Goal: Task Accomplishment & Management: Use online tool/utility

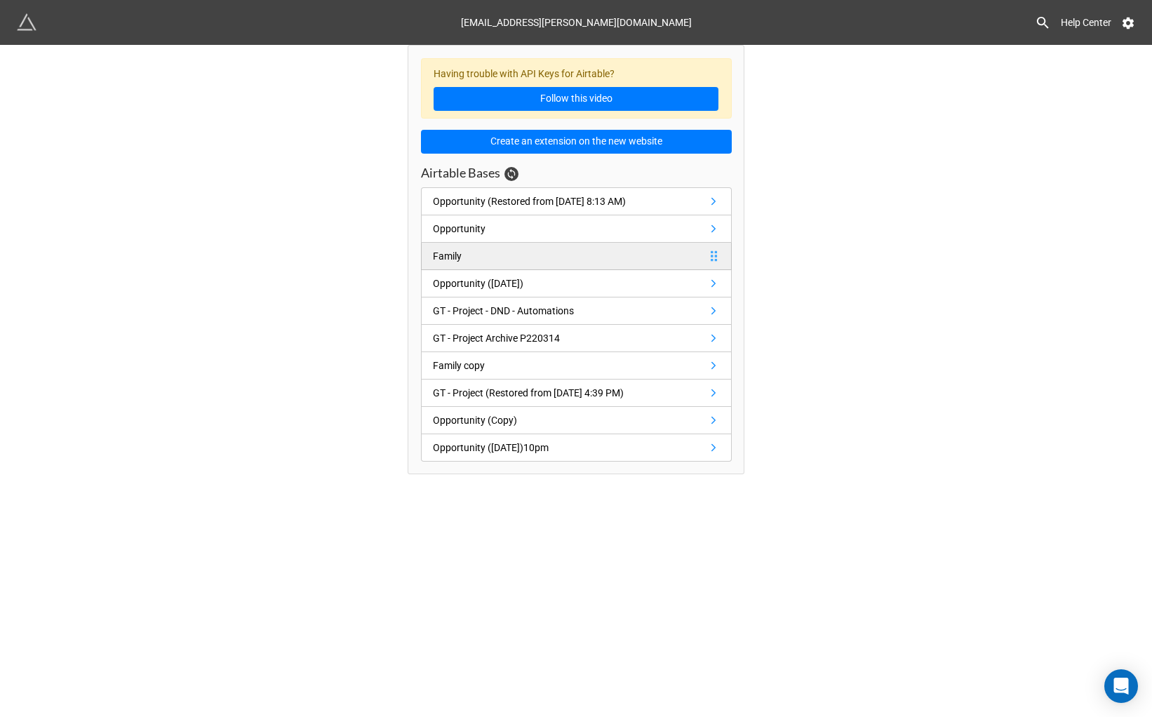
click at [649, 263] on link "Family" at bounding box center [576, 256] width 311 height 27
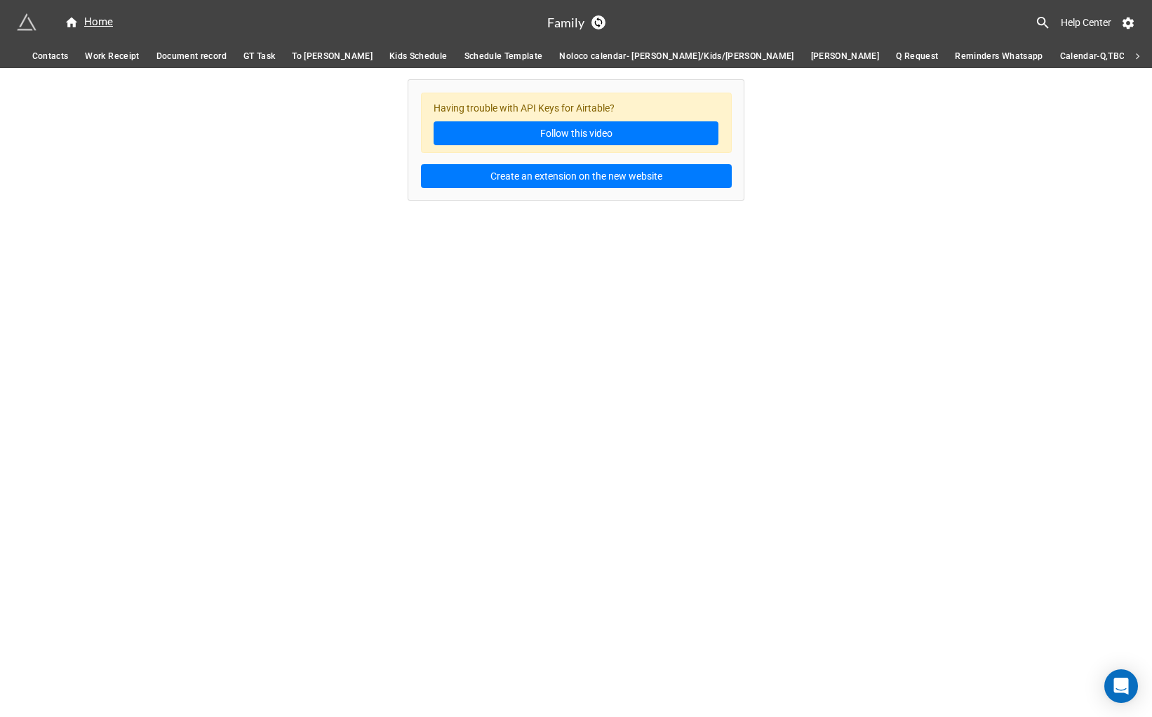
scroll to position [0, 238]
click at [890, 53] on span "Q Request" at bounding box center [911, 56] width 42 height 15
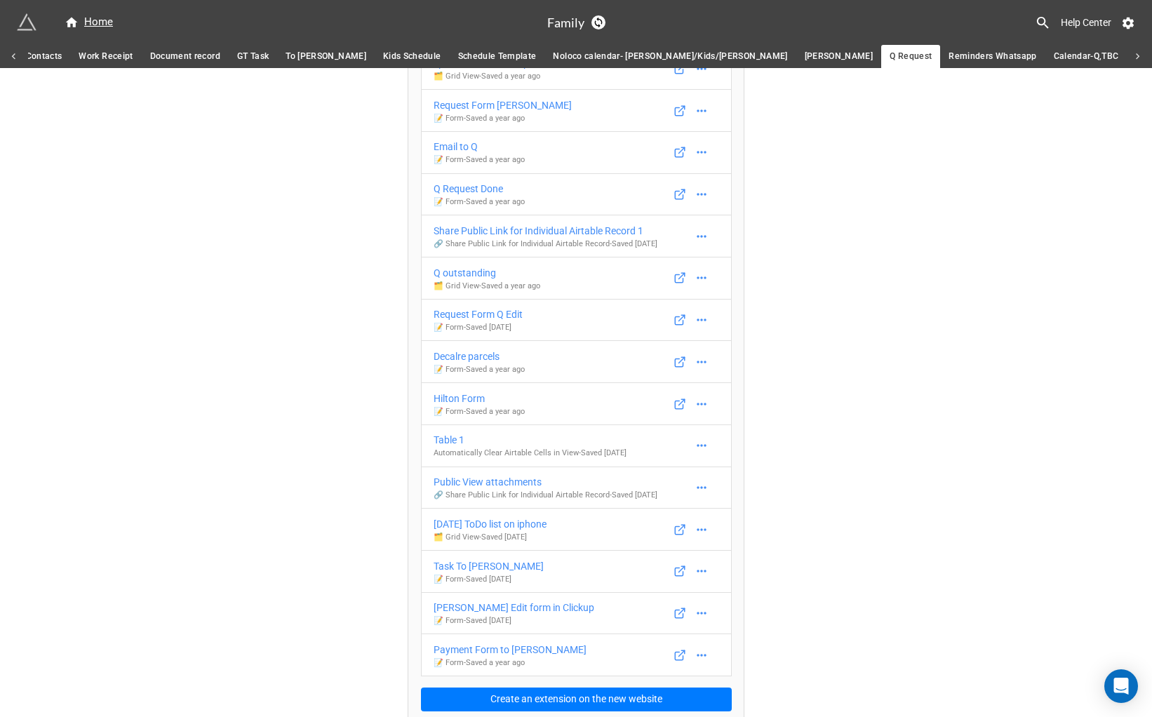
scroll to position [146, 0]
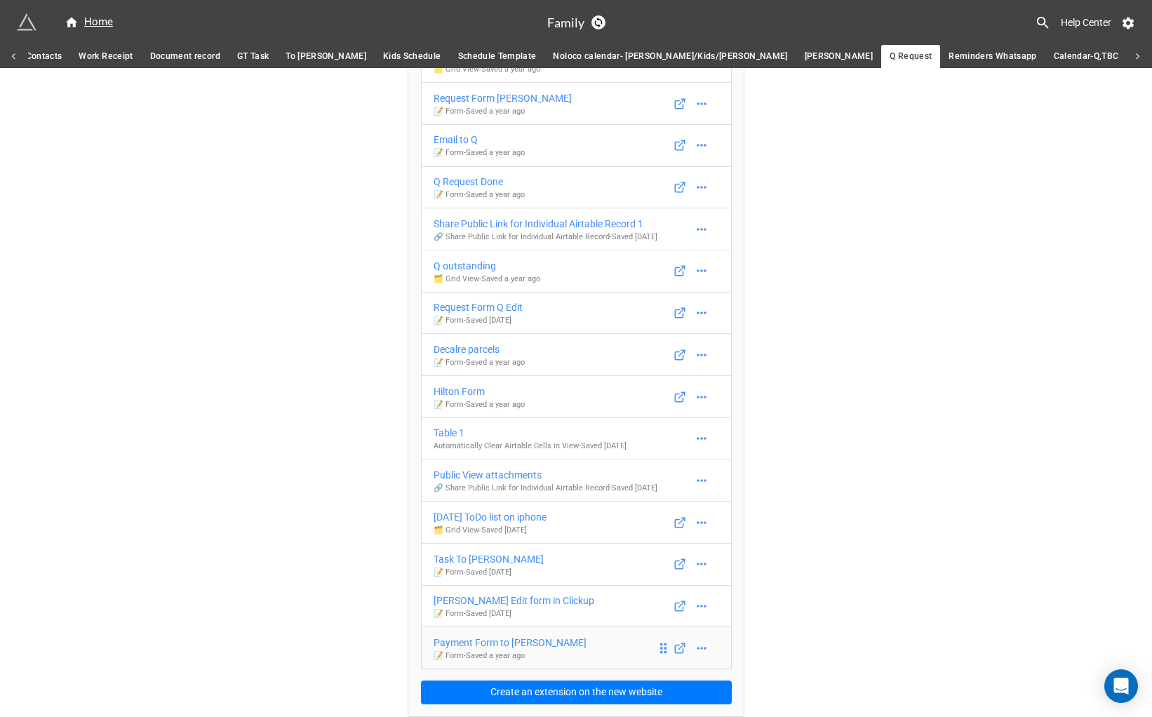
click at [509, 641] on div "Payment Form to [PERSON_NAME]" at bounding box center [510, 642] width 153 height 15
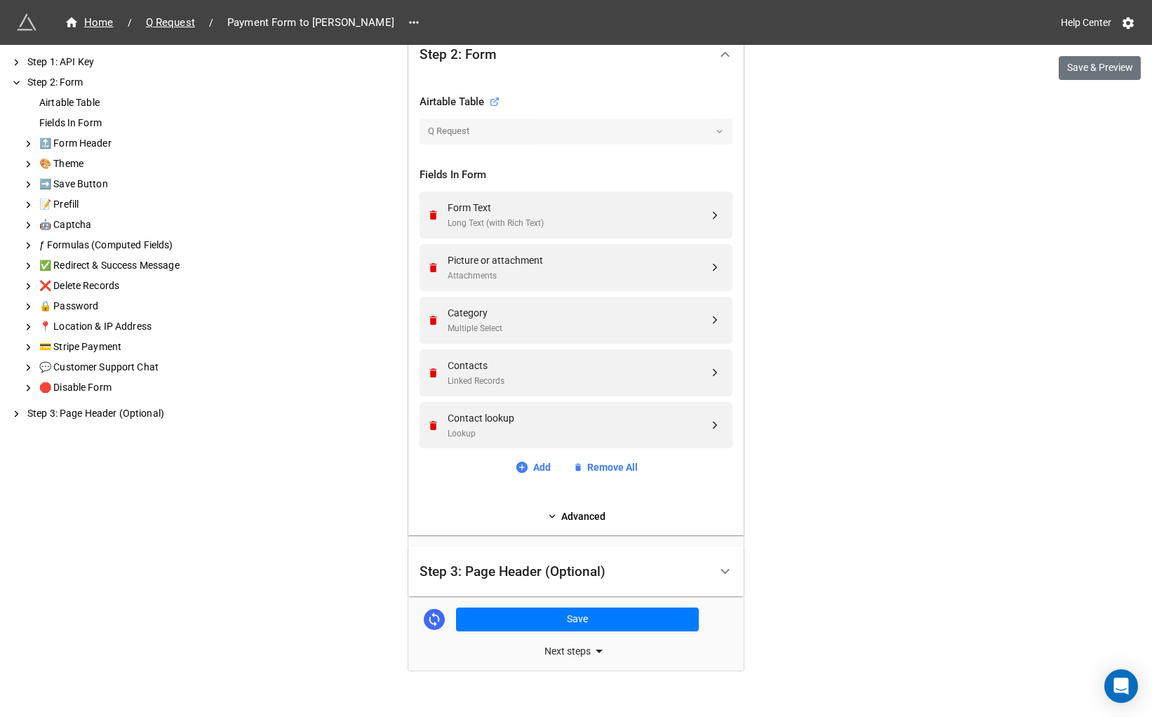
scroll to position [377, 0]
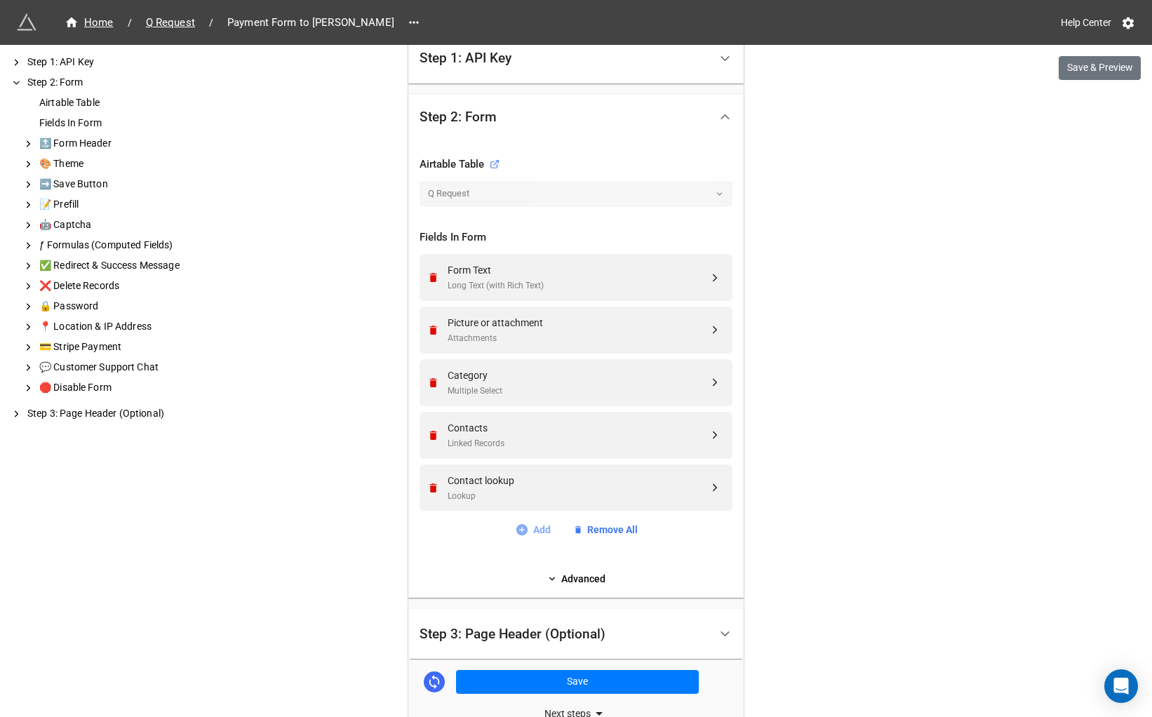
click at [530, 532] on link "Add" at bounding box center [533, 529] width 36 height 15
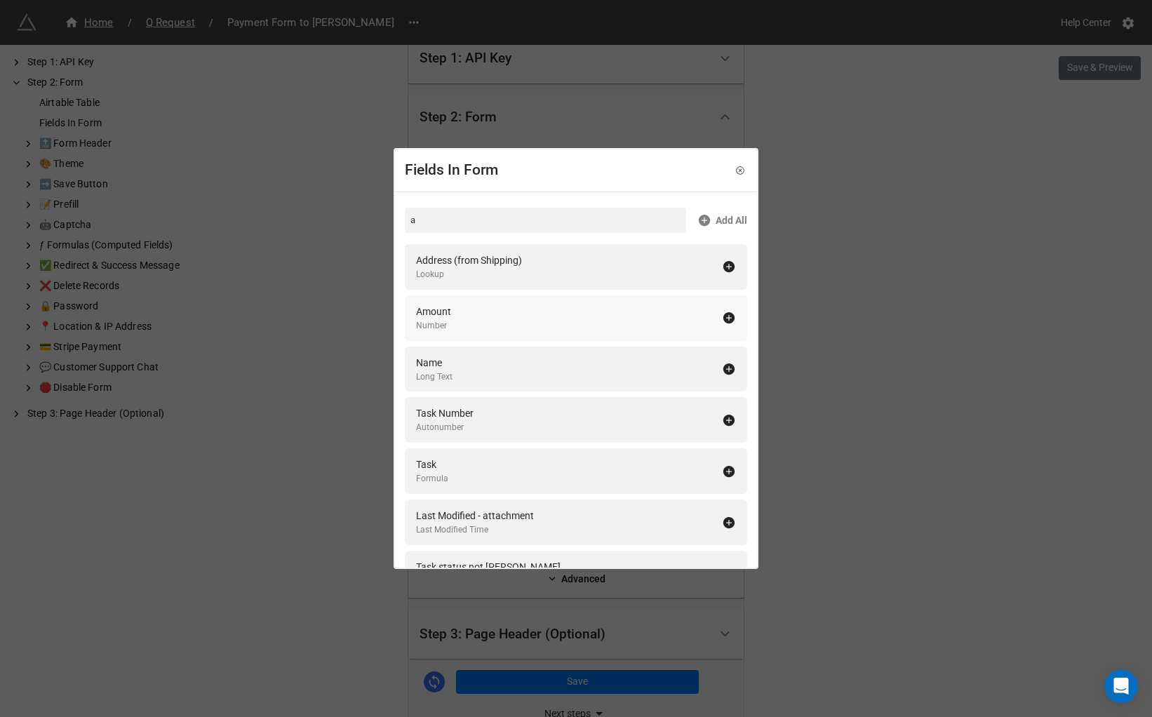
type input "a"
click at [497, 309] on div "Amount Number" at bounding box center [569, 318] width 306 height 29
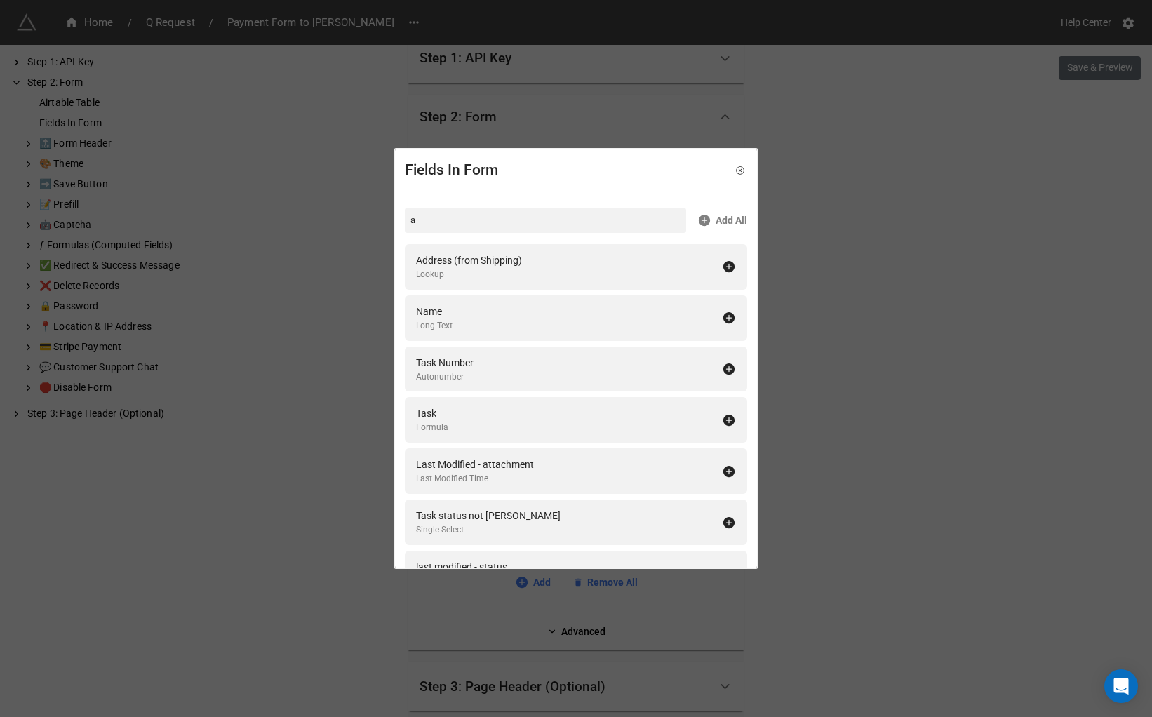
click at [837, 455] on div "Fields In Form a Add All Address (from Shipping) Lookup Name Long Text Task Num…" at bounding box center [576, 358] width 1152 height 717
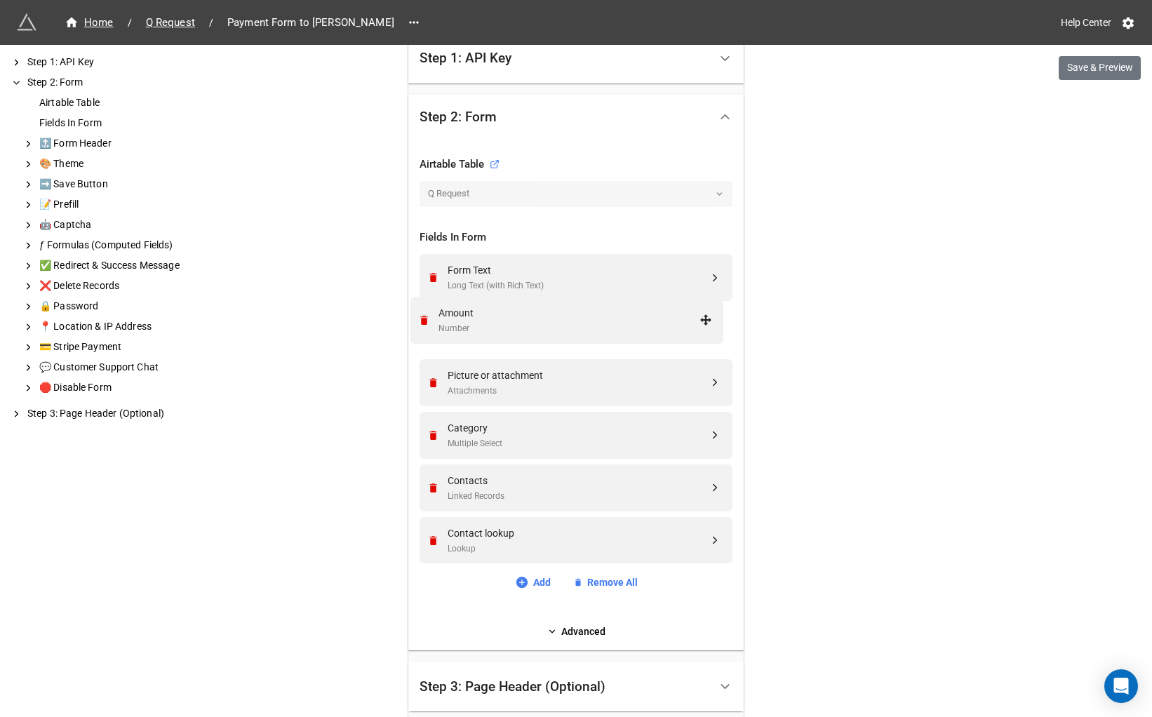
drag, startPoint x: 709, startPoint y: 540, endPoint x: 705, endPoint y: 319, distance: 221.1
click at [868, 341] on div "We have released a newer version of this extension with many improvements! It's…" at bounding box center [576, 238] width 1152 height 1231
click at [1107, 65] on button "Save & Preview" at bounding box center [1100, 68] width 82 height 24
click at [186, 24] on span "Q Request" at bounding box center [171, 23] width 66 height 16
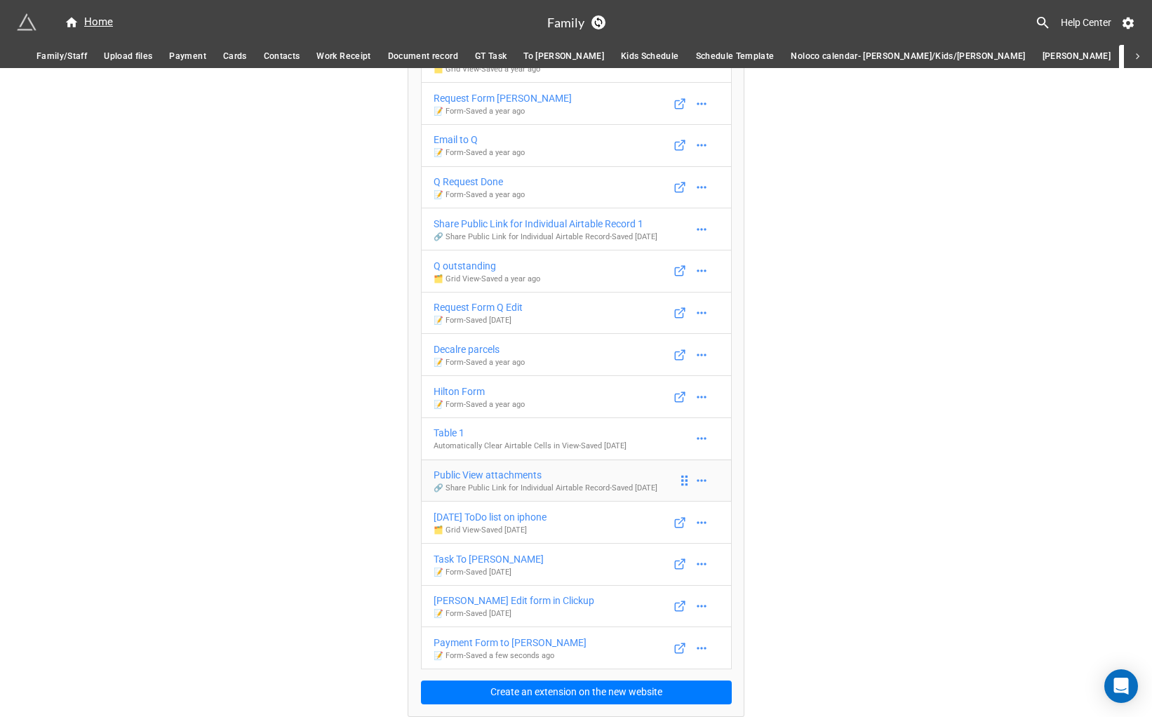
scroll to position [120, 0]
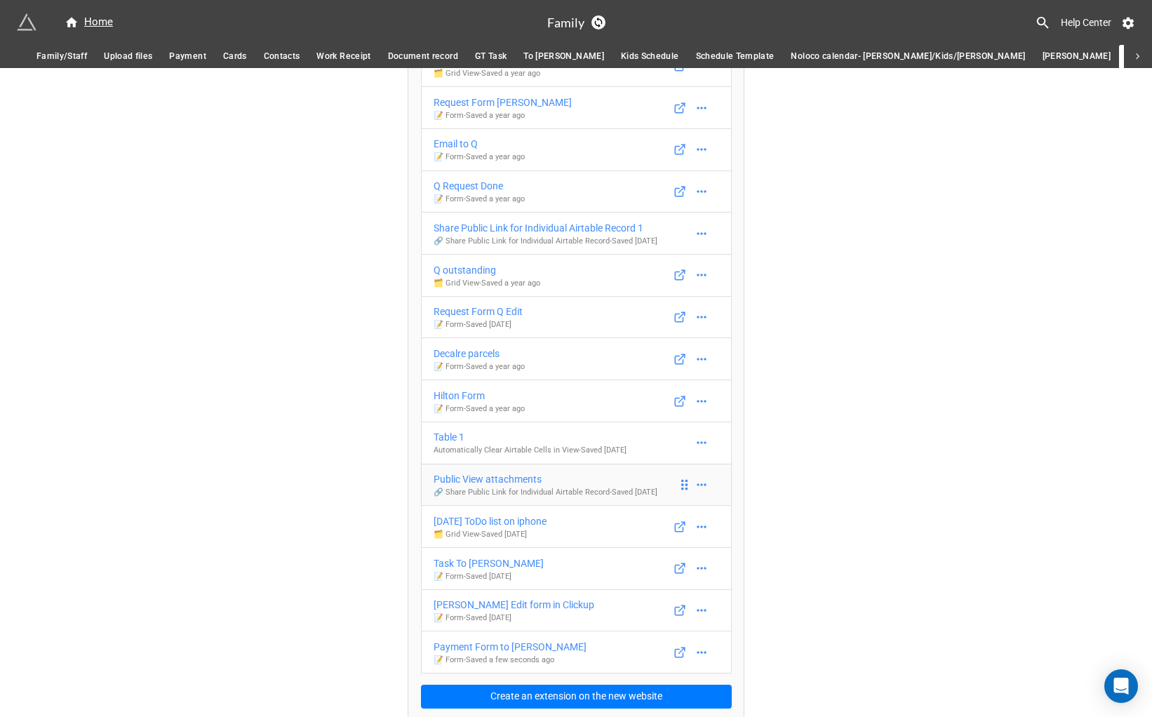
click at [530, 487] on div "Public View attachments" at bounding box center [546, 479] width 224 height 15
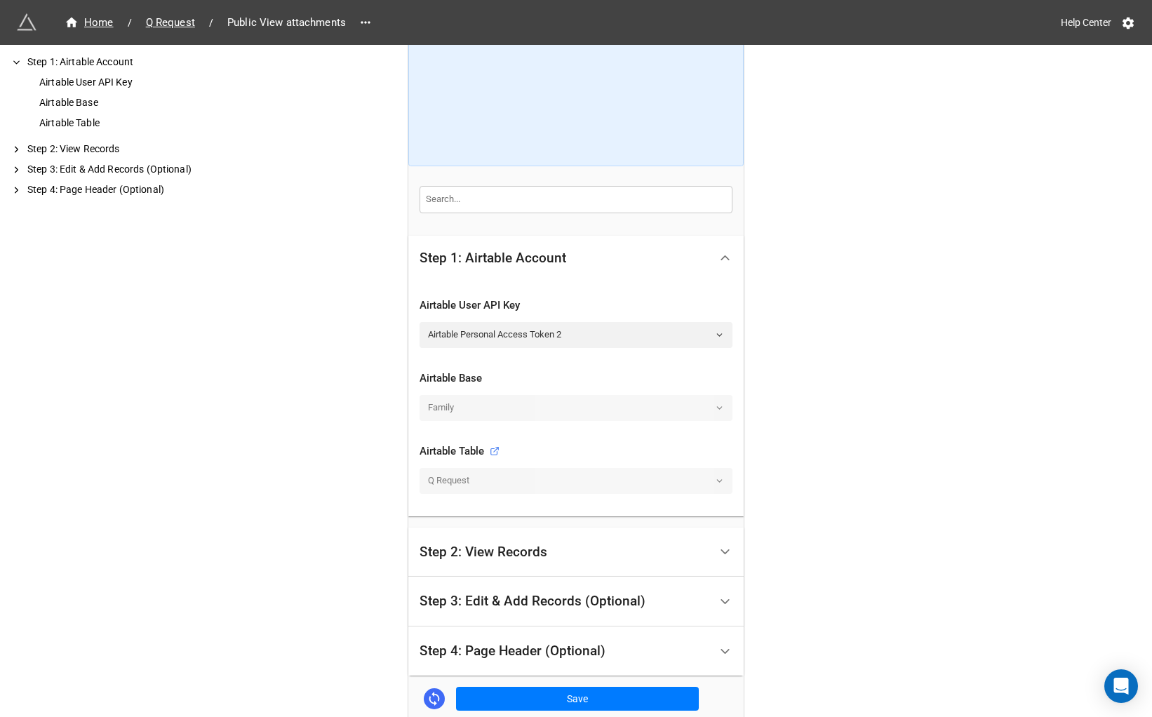
scroll to position [196, 0]
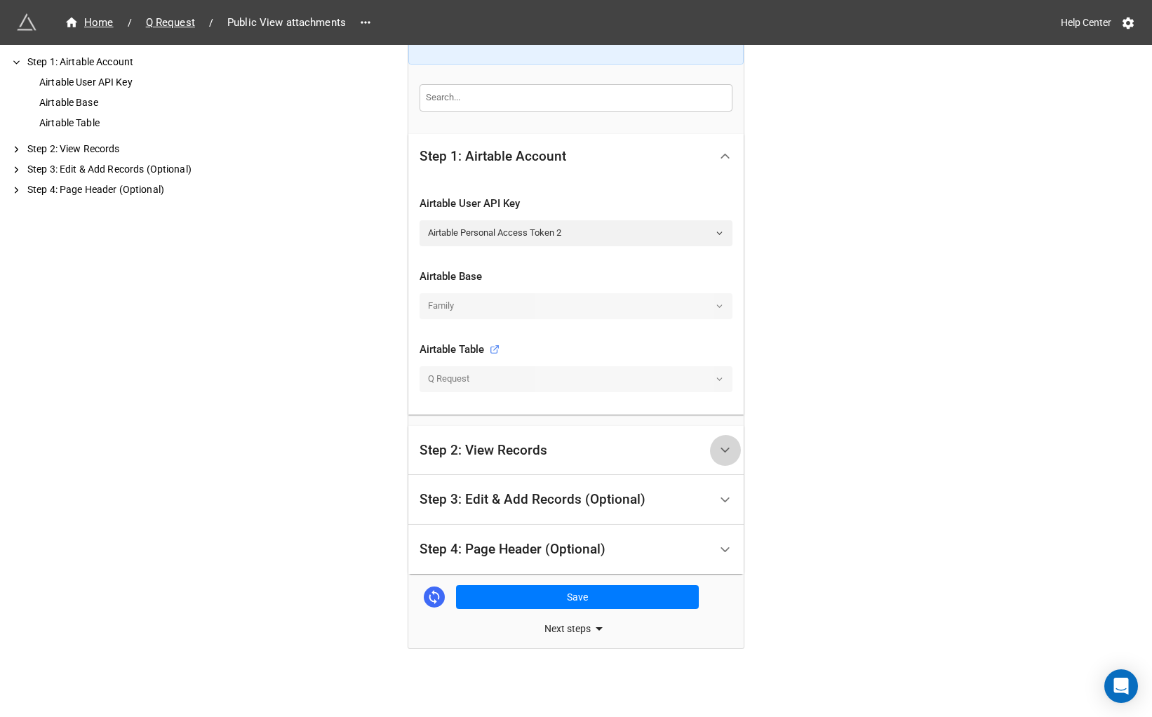
click at [718, 446] on icon at bounding box center [725, 450] width 15 height 15
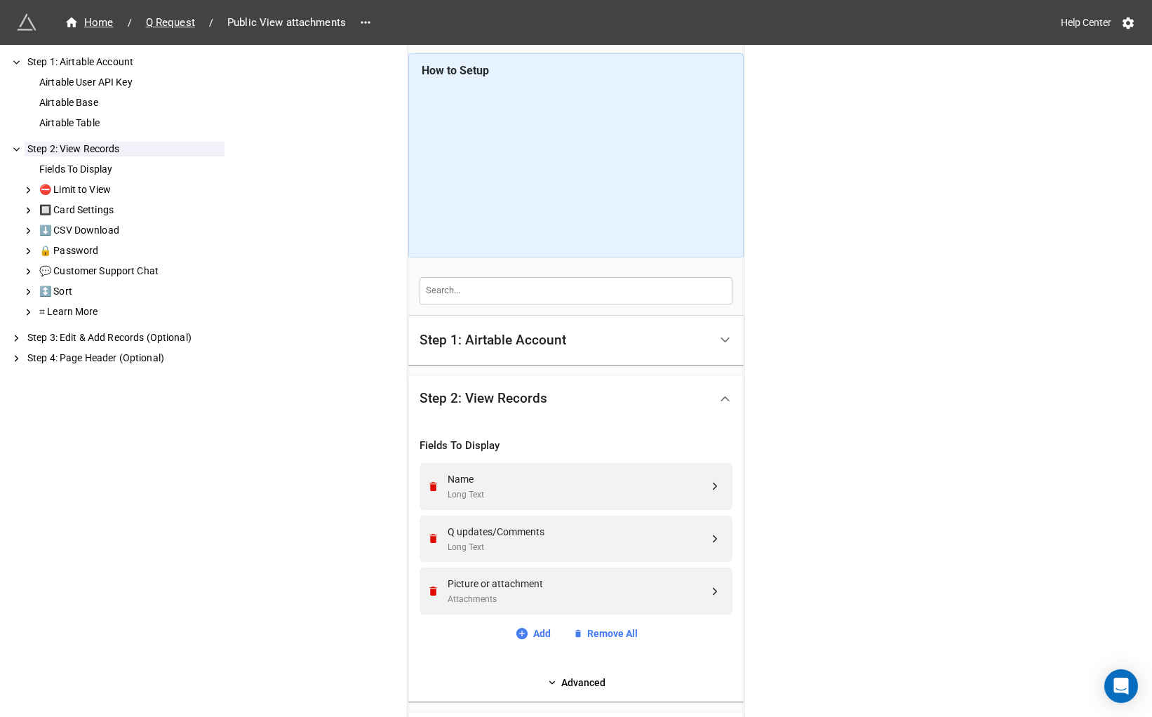
scroll to position [4, 0]
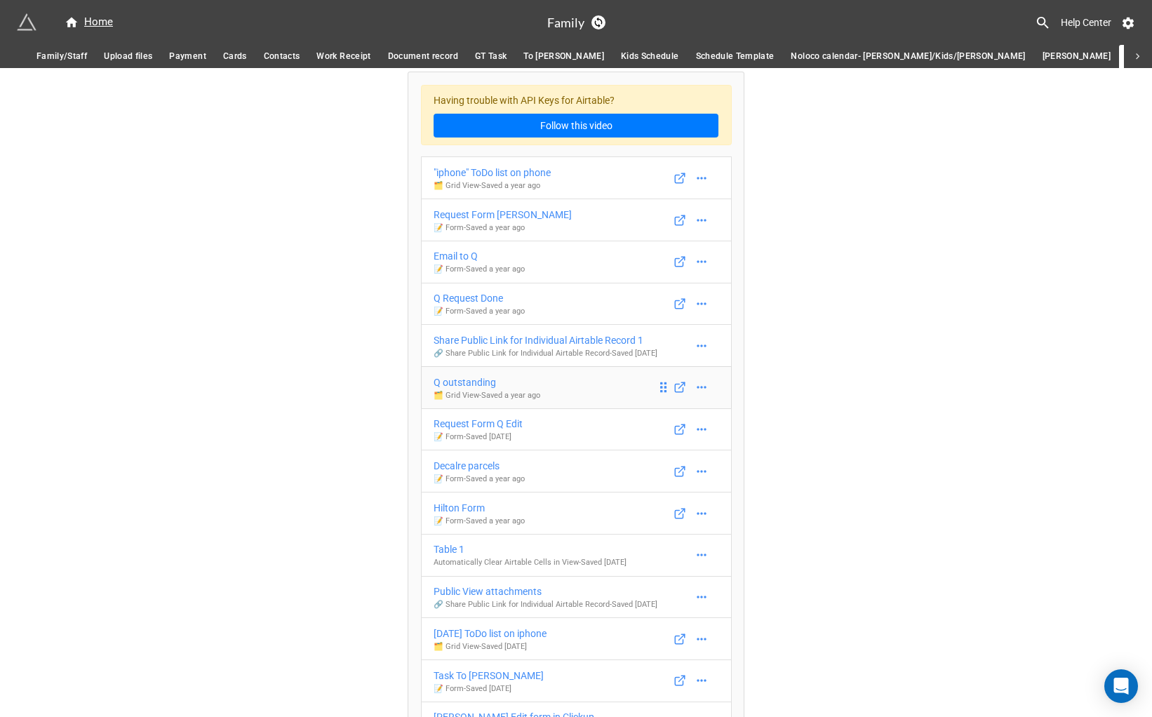
scroll to position [12, 0]
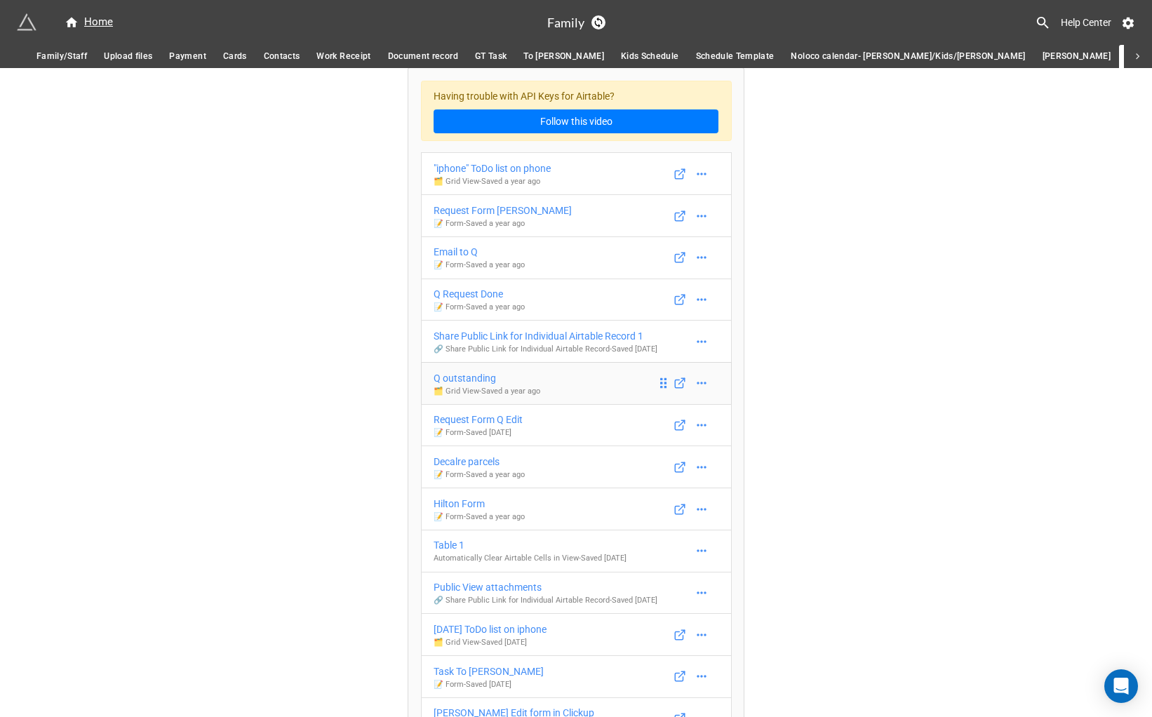
click at [488, 386] on div "Q outstanding" at bounding box center [487, 377] width 107 height 15
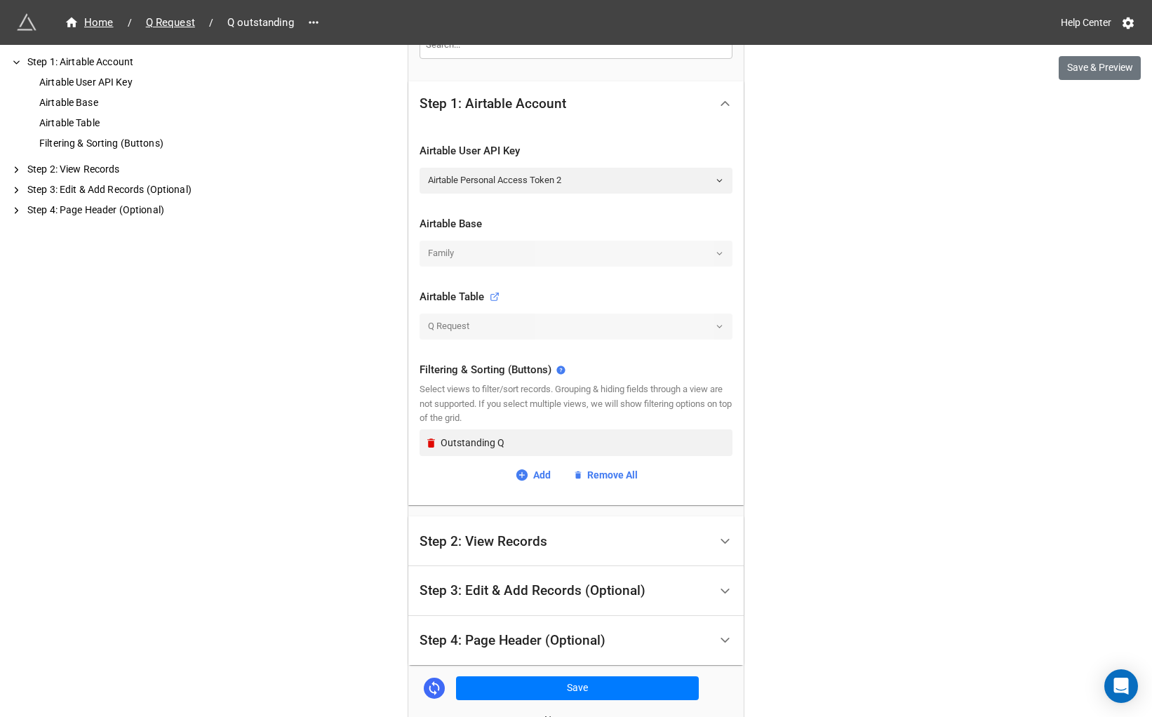
scroll to position [267, 0]
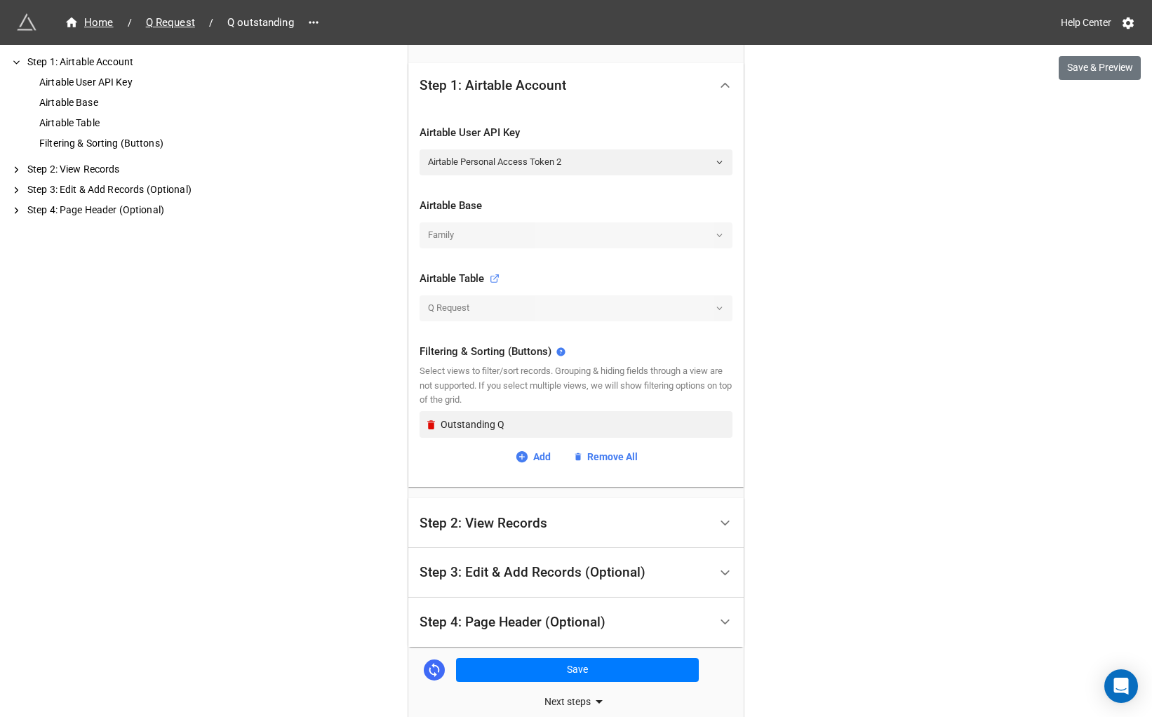
click at [703, 524] on div "Step 2: View Records" at bounding box center [565, 523] width 290 height 33
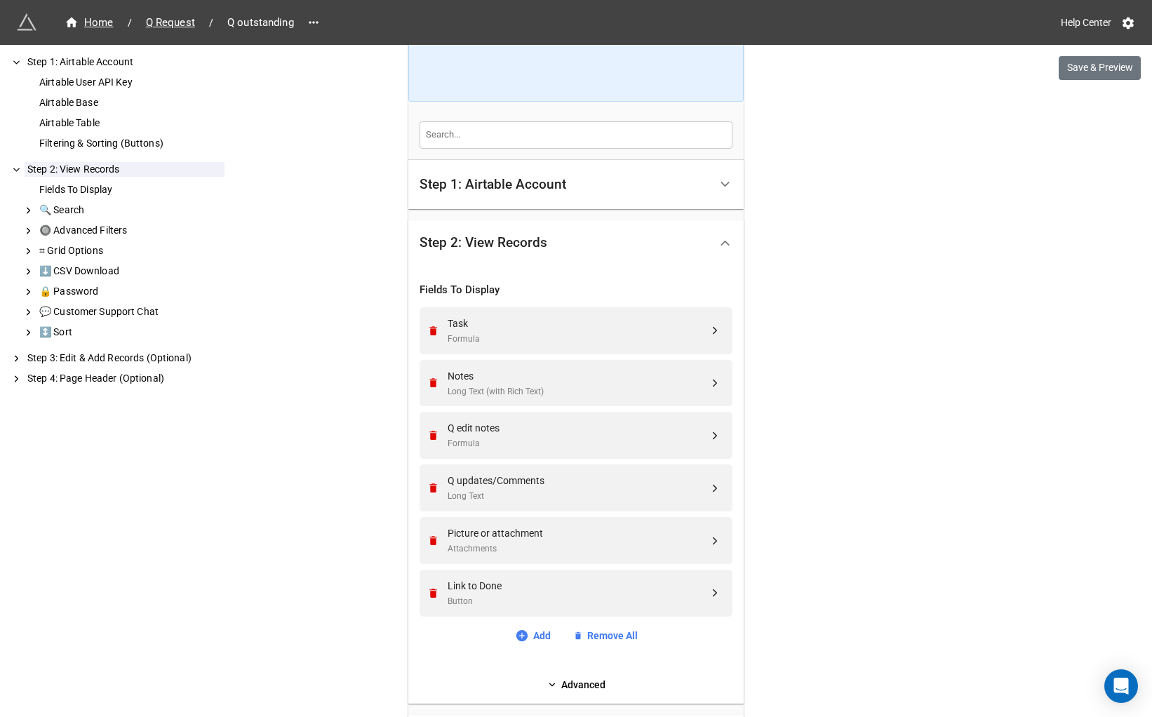
scroll to position [162, 0]
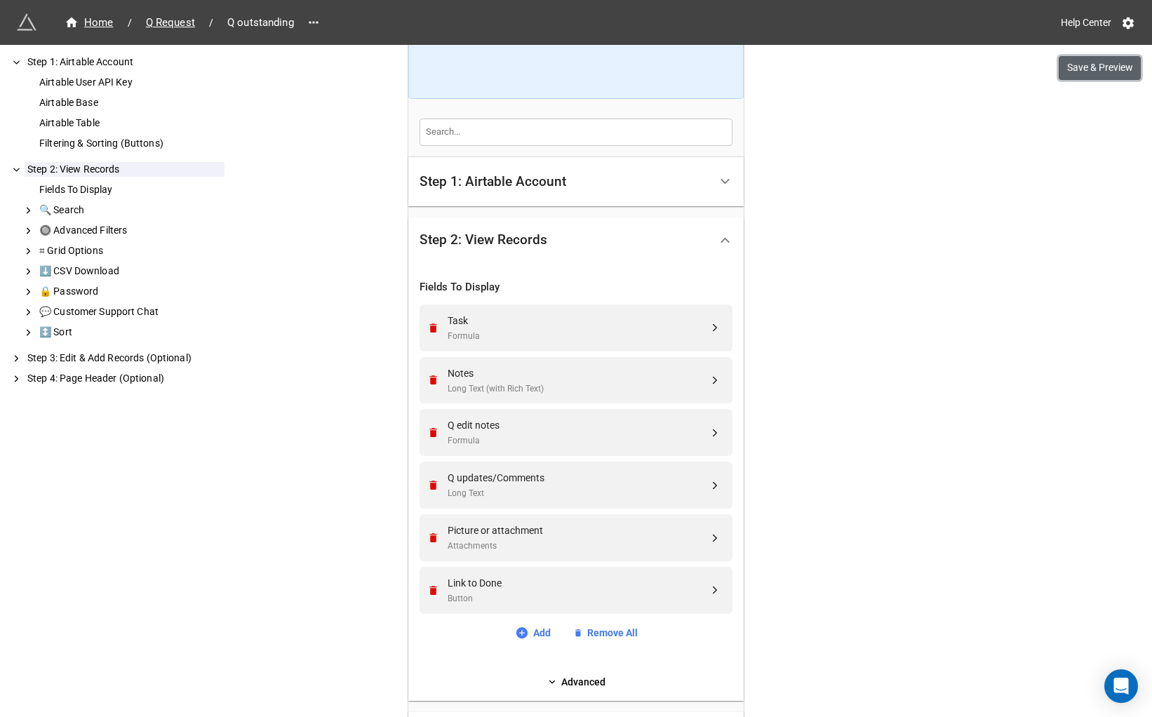
click at [1101, 74] on button "Save & Preview" at bounding box center [1100, 68] width 82 height 24
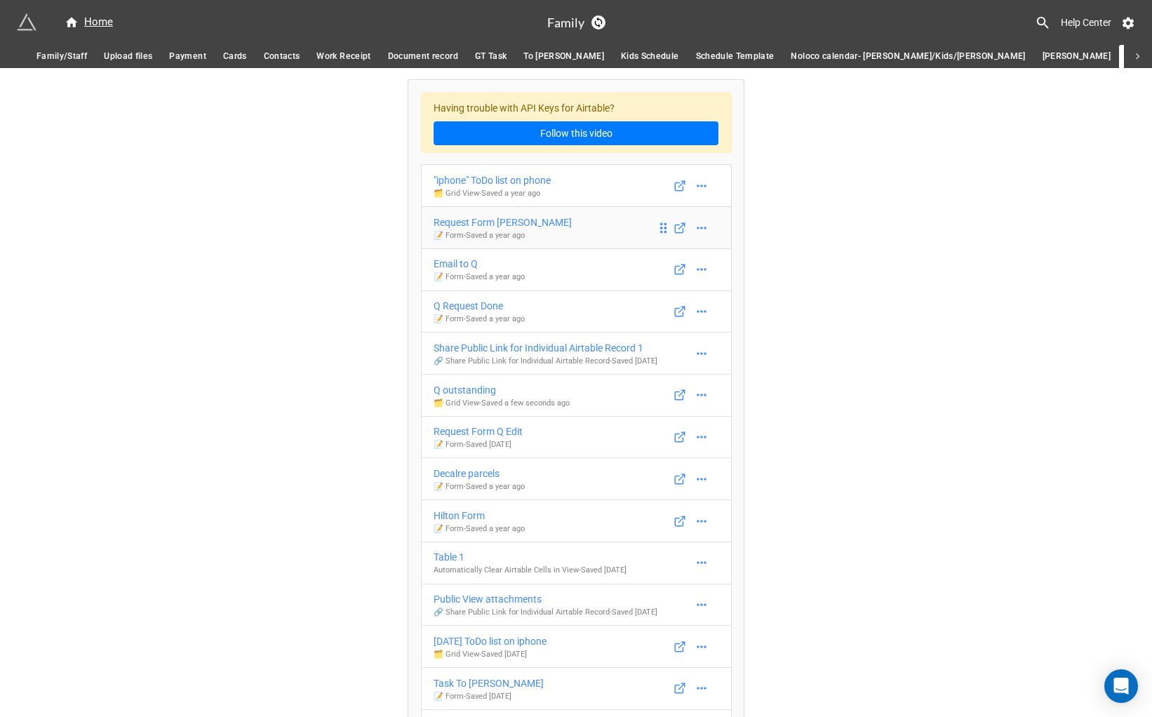
click at [489, 222] on div "Request Form [PERSON_NAME]" at bounding box center [503, 222] width 138 height 15
click at [490, 398] on div "Q outstanding" at bounding box center [502, 389] width 136 height 15
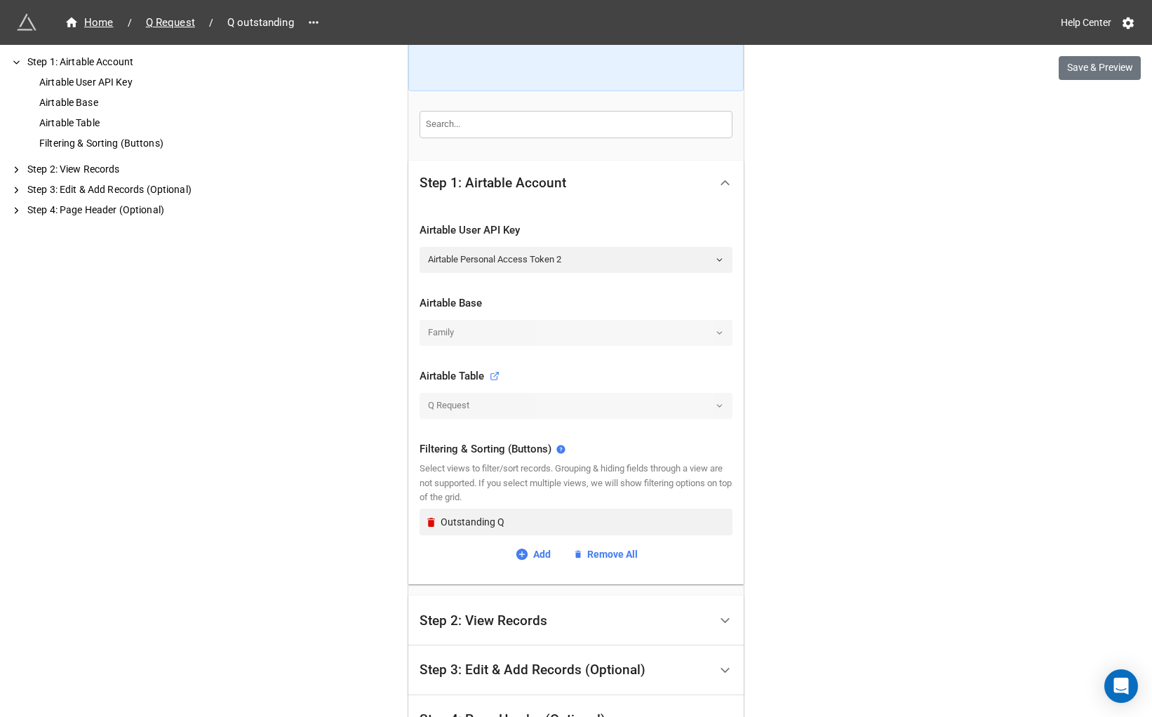
scroll to position [340, 0]
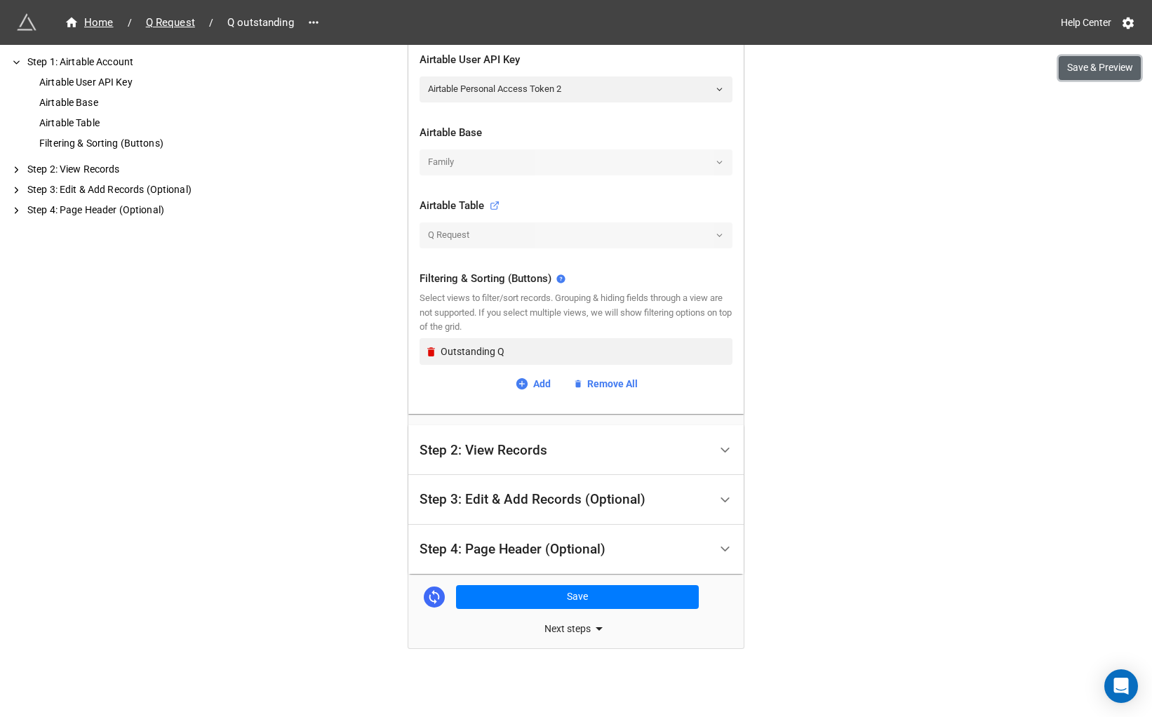
click at [1115, 67] on button "Save & Preview" at bounding box center [1100, 68] width 82 height 24
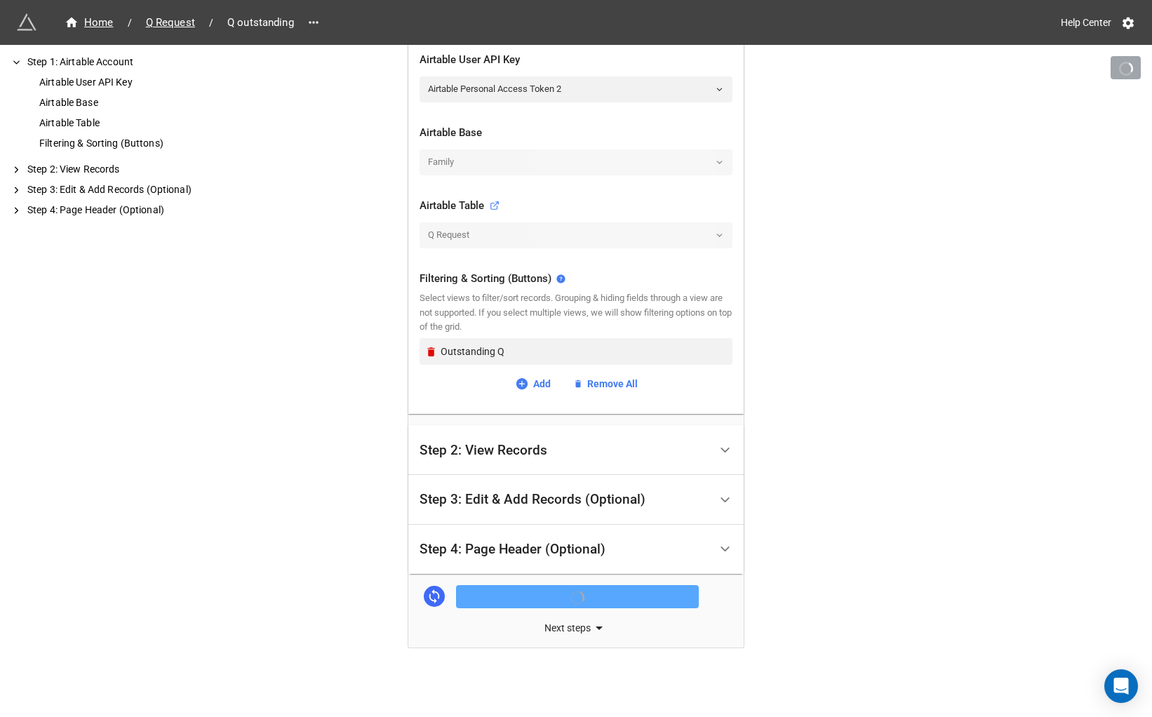
scroll to position [340, 0]
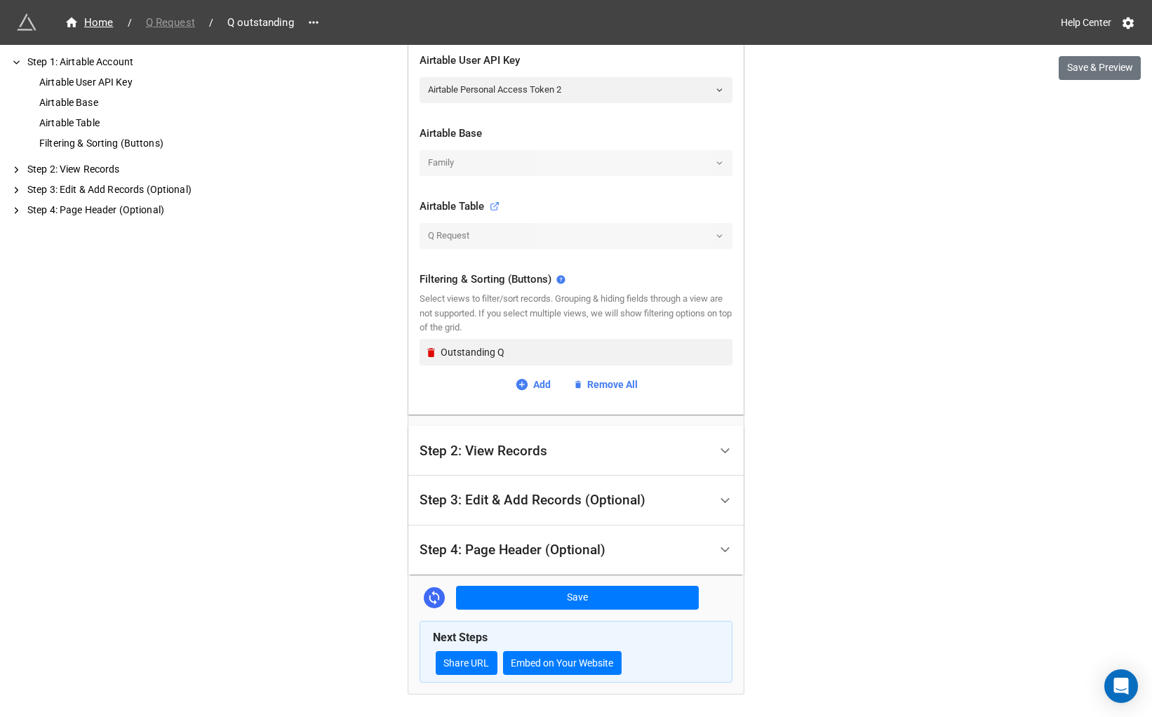
click at [168, 16] on span "Q Request" at bounding box center [171, 23] width 66 height 16
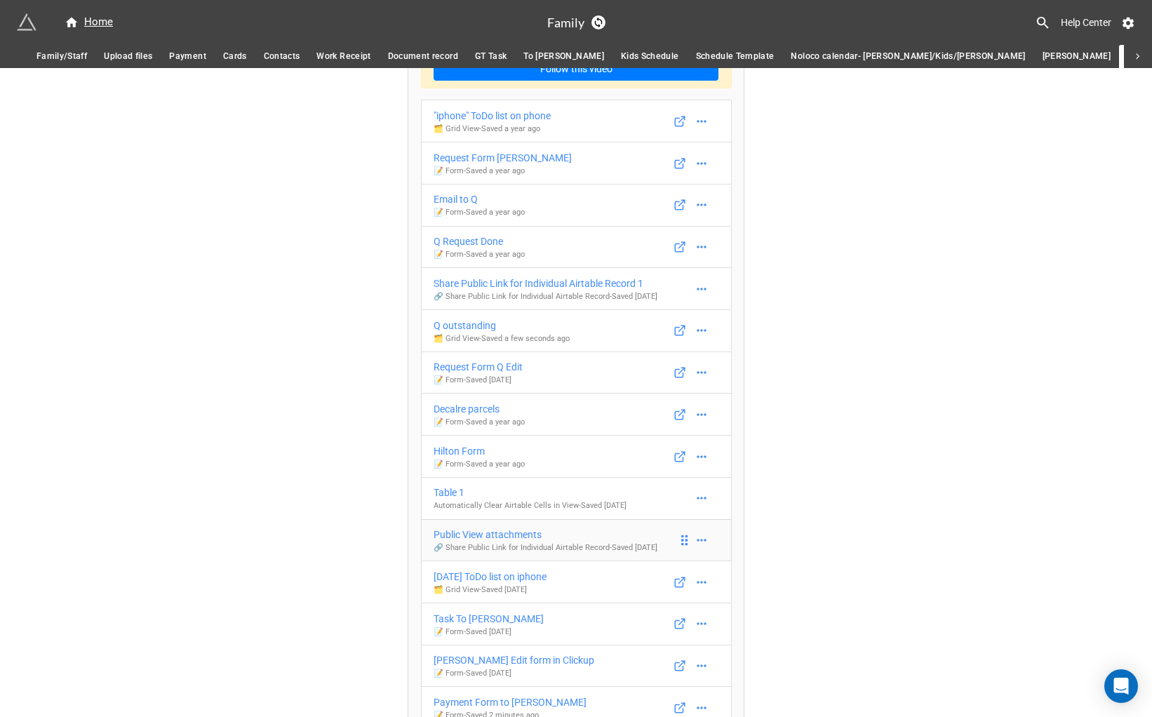
scroll to position [66, 0]
click at [529, 541] on div "Public View attachments" at bounding box center [546, 533] width 224 height 15
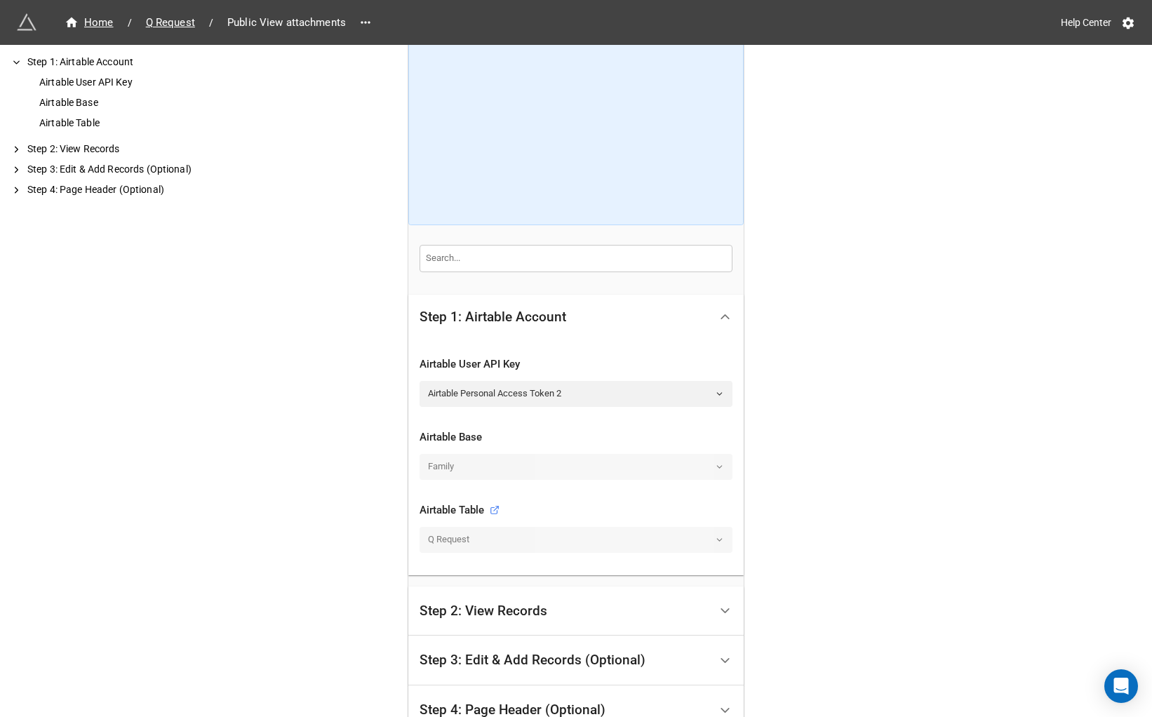
scroll to position [196, 0]
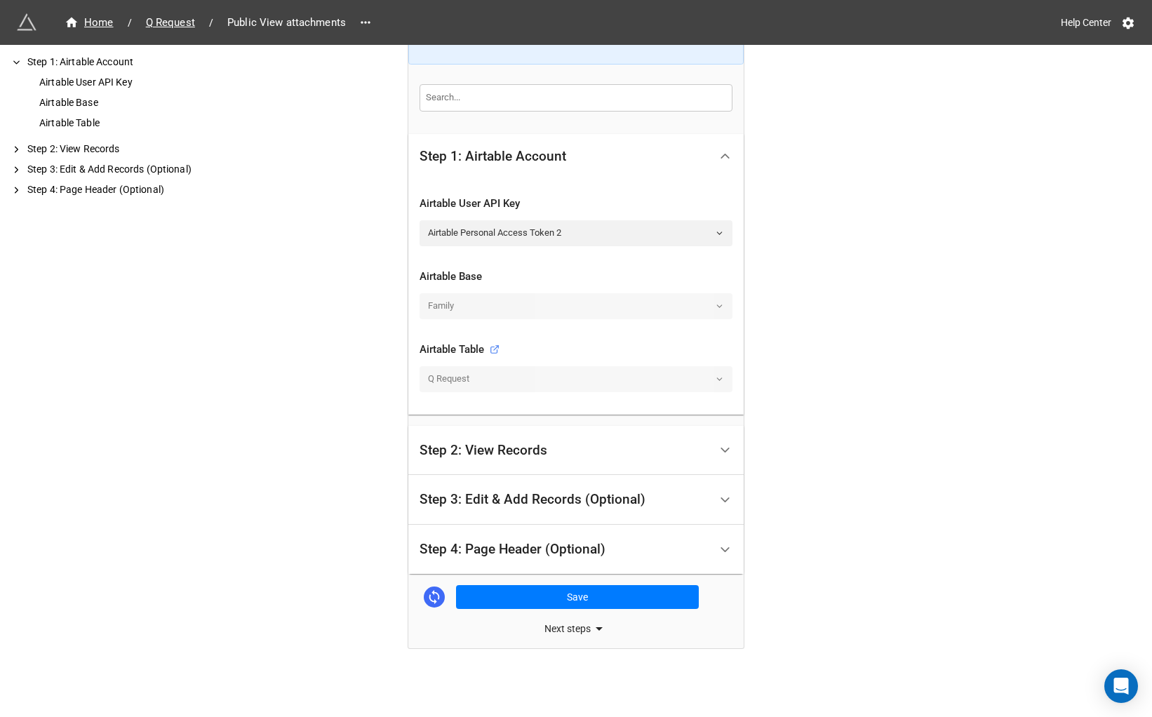
click at [684, 456] on div "Step 2: View Records" at bounding box center [565, 450] width 290 height 33
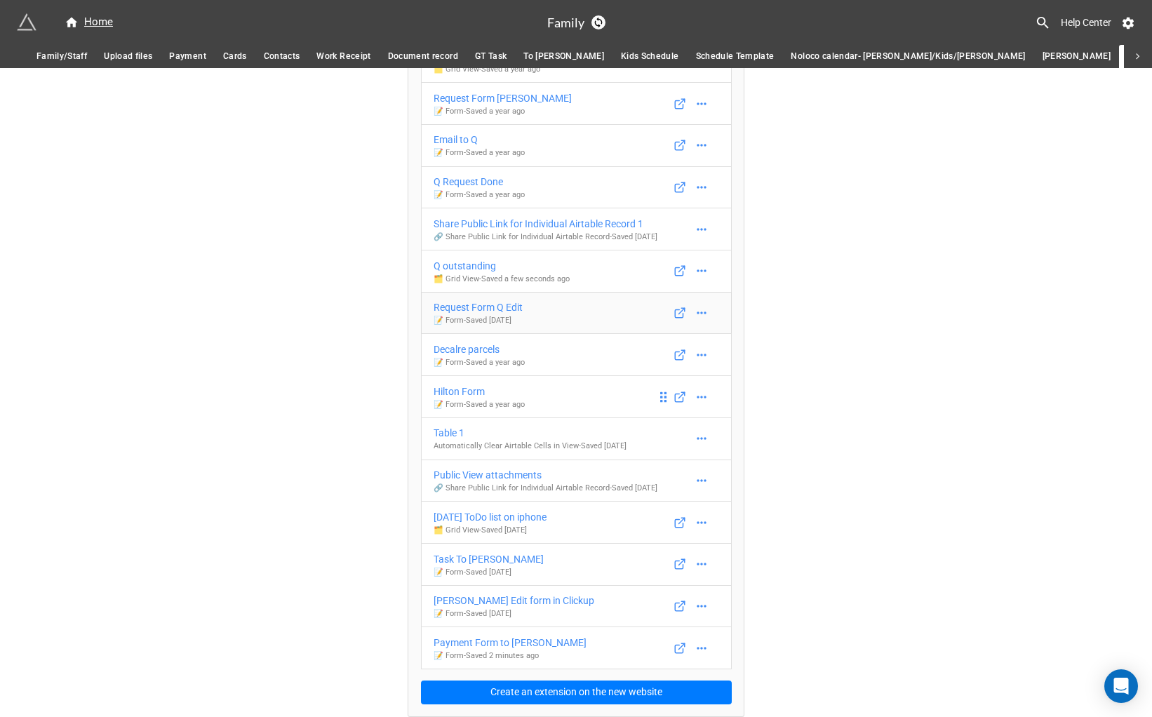
scroll to position [130, 0]
click at [511, 608] on div "[PERSON_NAME] Edit form in Clickup" at bounding box center [514, 600] width 161 height 15
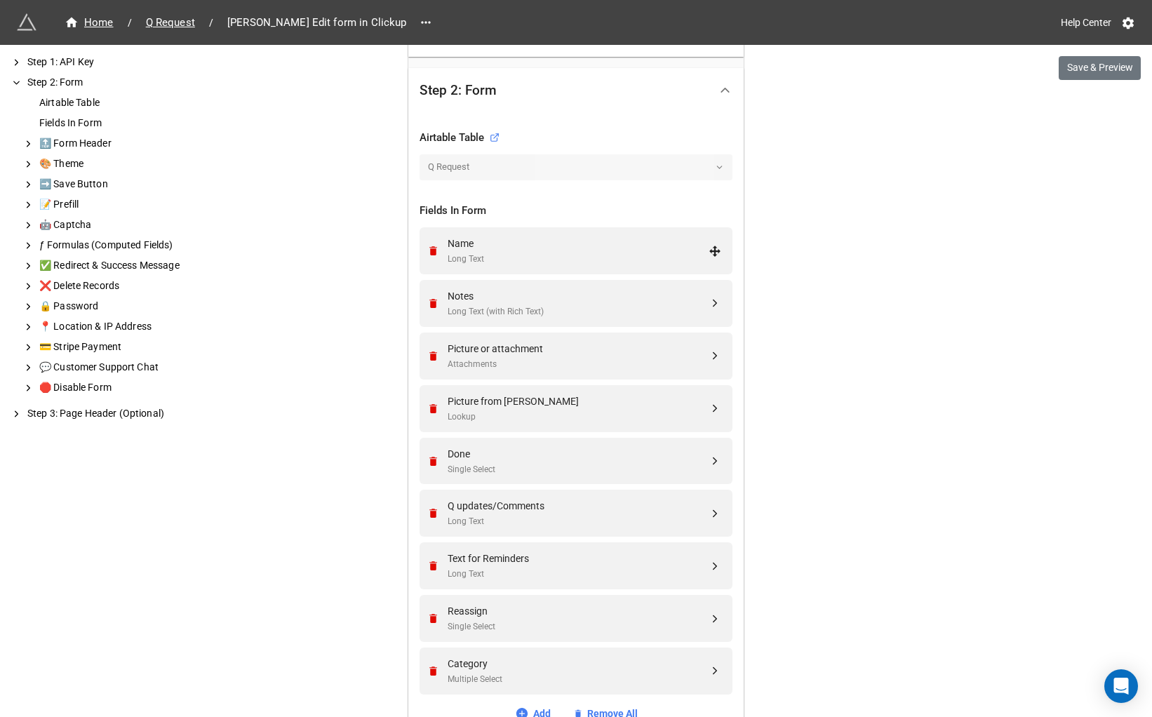
scroll to position [505, 0]
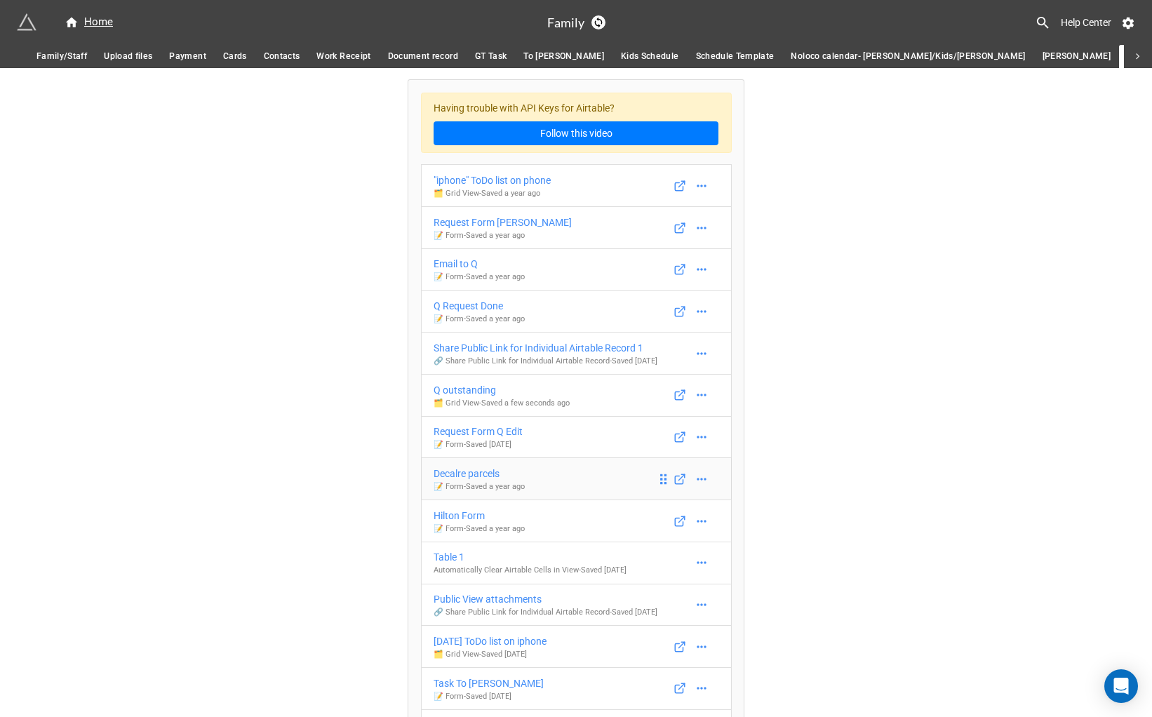
scroll to position [146, 0]
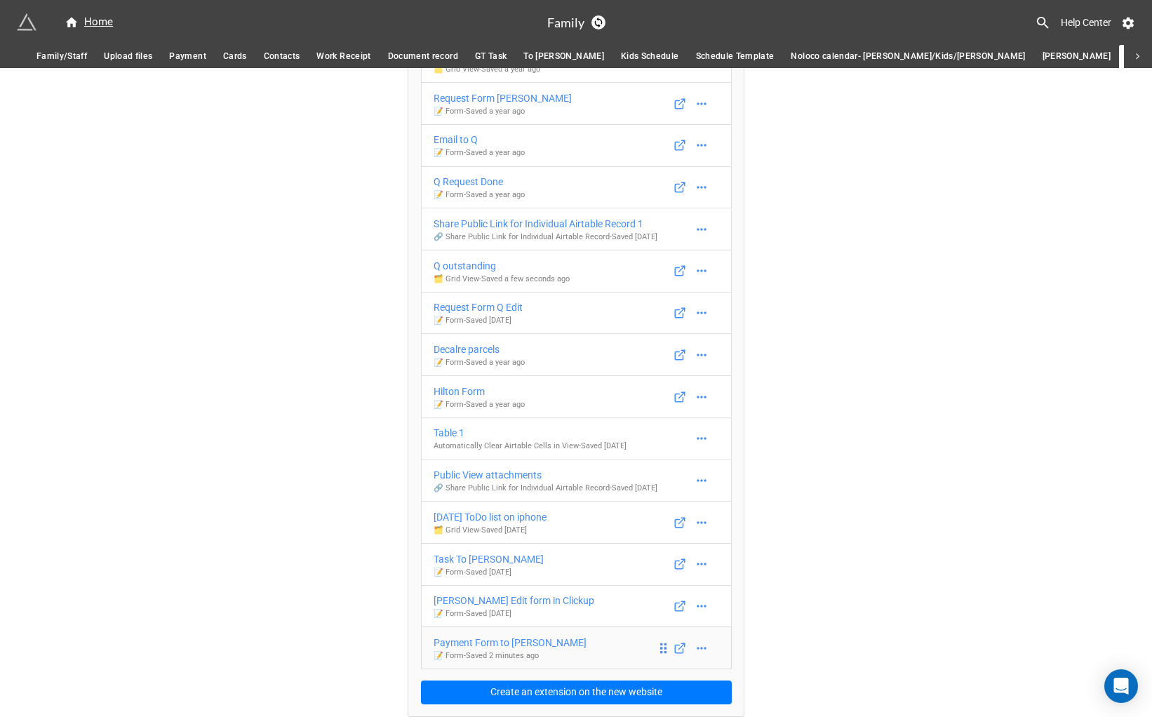
click at [524, 645] on div "Payment Form to [PERSON_NAME]" at bounding box center [510, 642] width 153 height 15
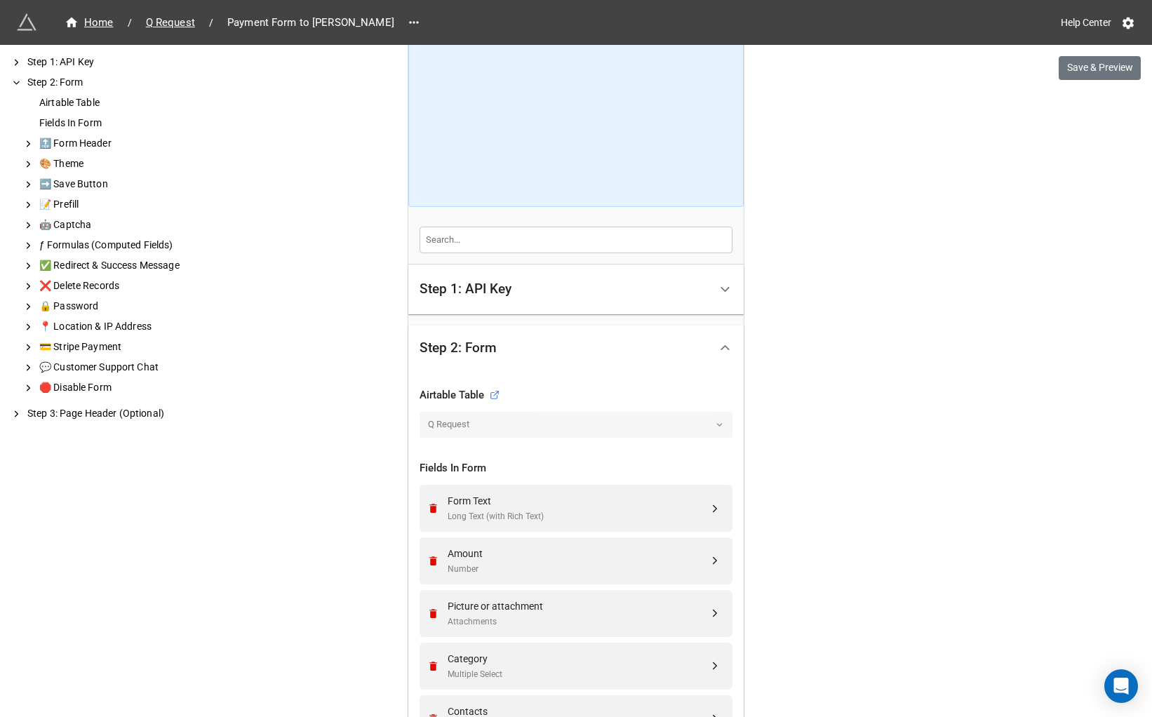
scroll to position [514, 0]
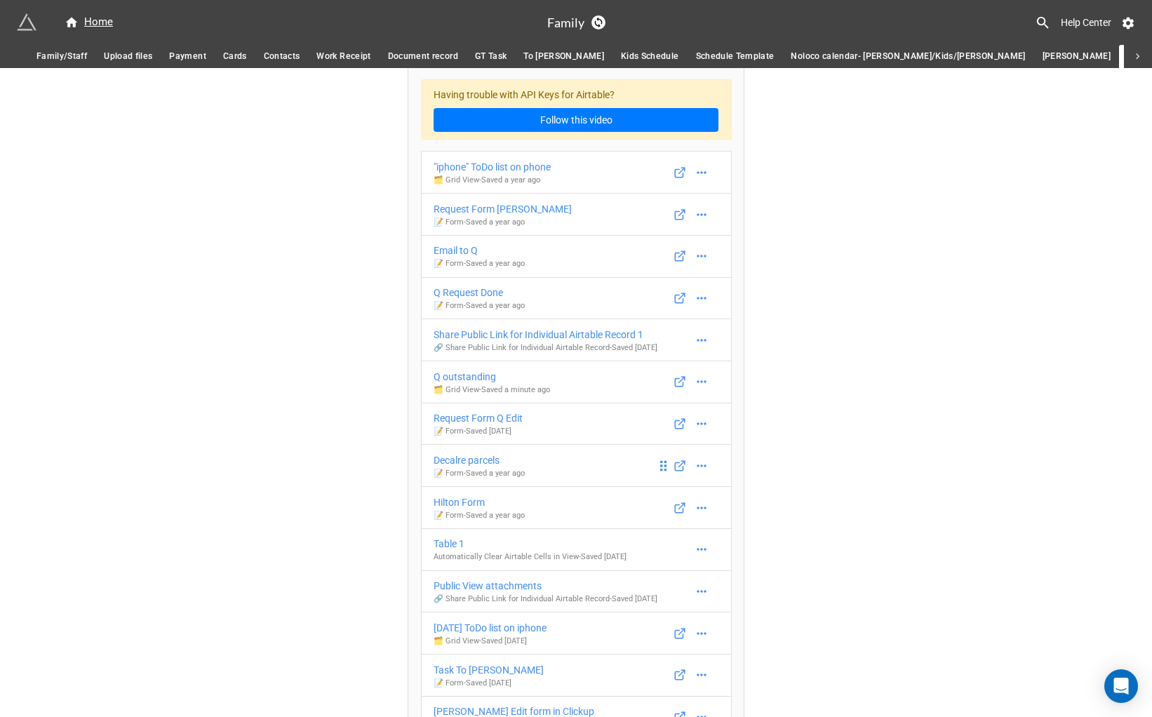
scroll to position [4, 0]
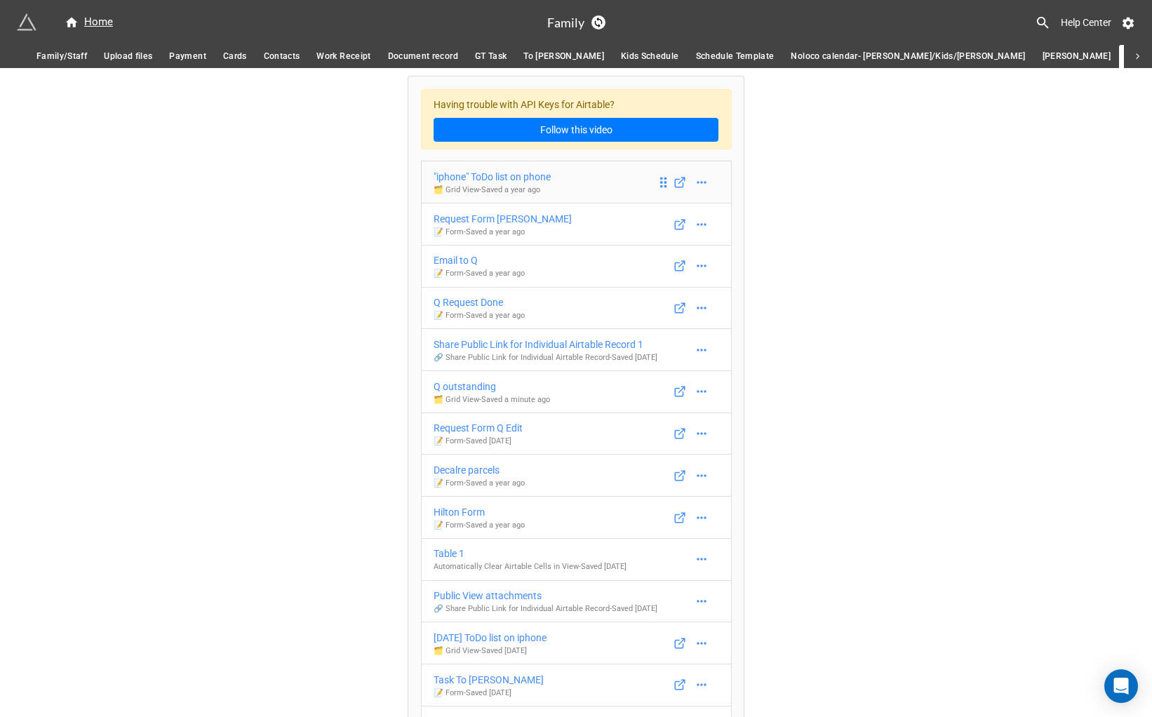
click at [517, 179] on div ""iphone" ToDo list on phone" at bounding box center [492, 176] width 117 height 15
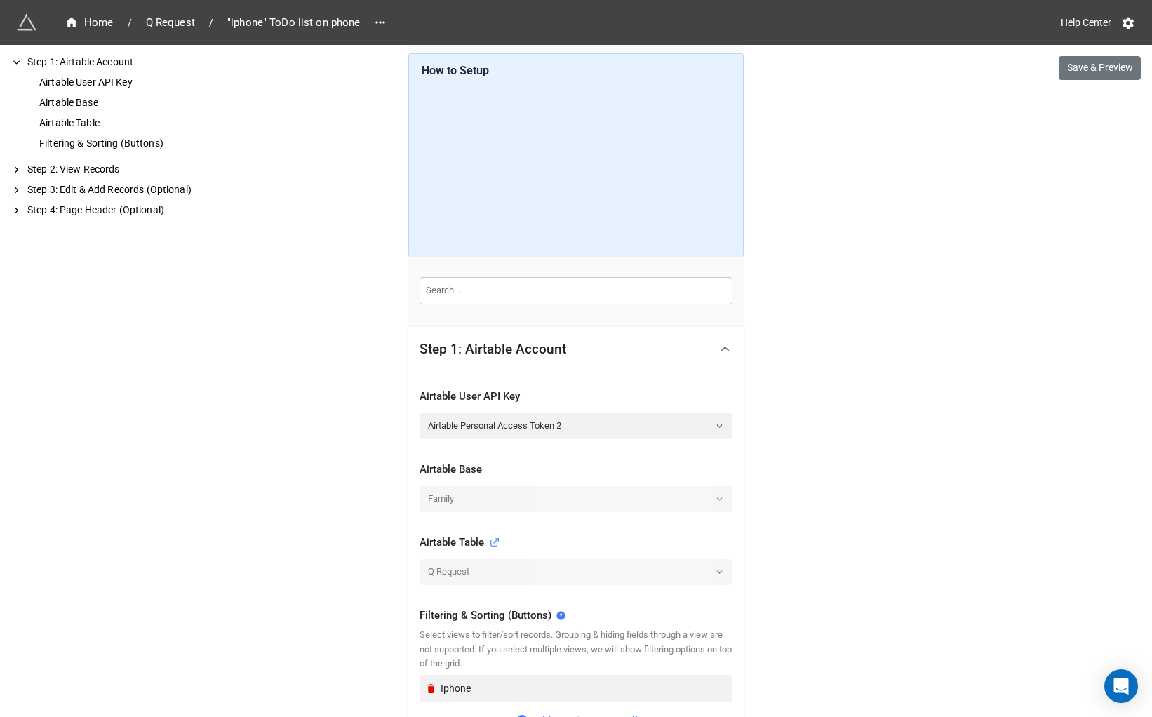
scroll to position [17, 0]
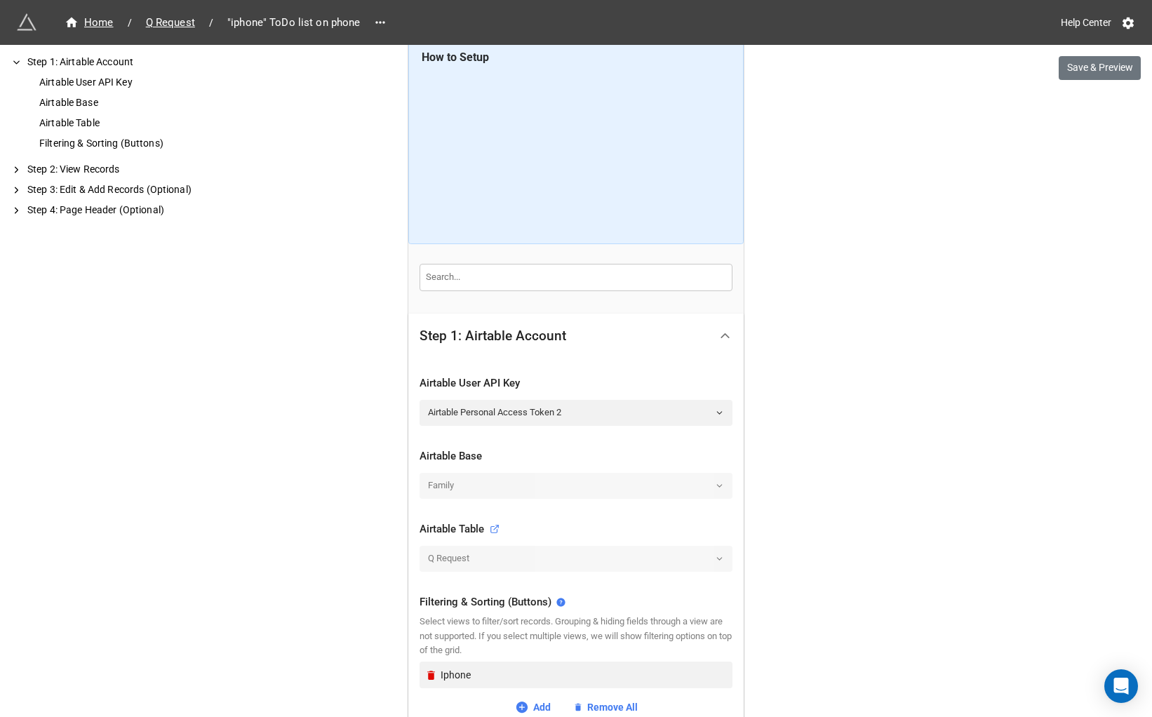
click at [1079, 84] on div "Home / Q Request / "iphone" ToDo list on phone Help Center Save & Preview How t…" at bounding box center [576, 512] width 1152 height 1058
click at [1080, 76] on button "Save & Preview" at bounding box center [1100, 68] width 82 height 24
